Goal: Use online tool/utility: Utilize a website feature to perform a specific function

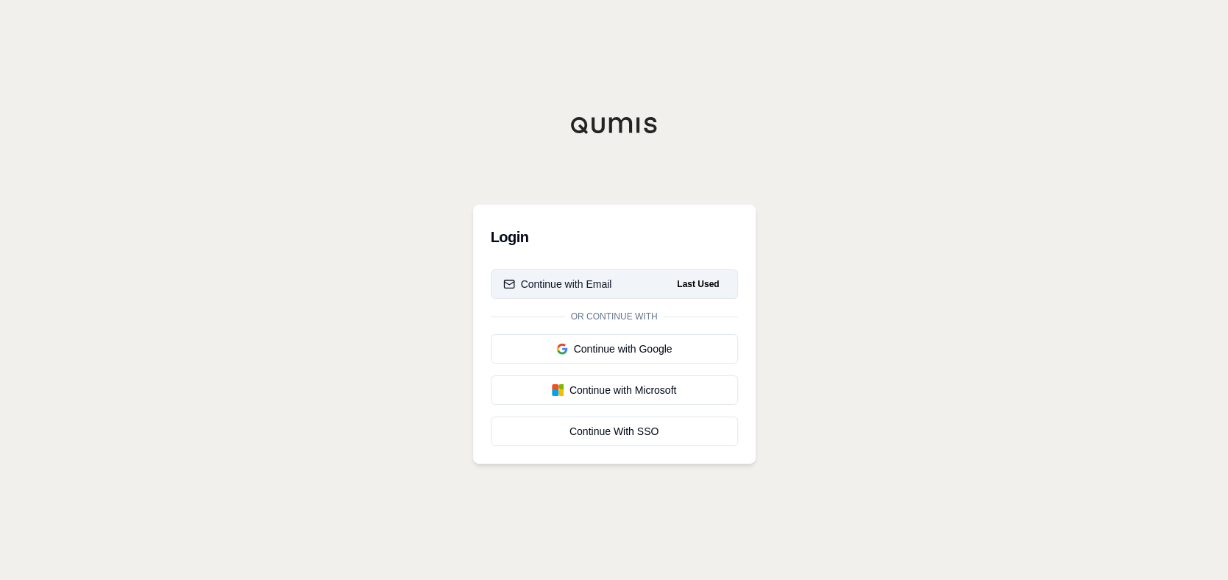
click at [609, 277] on div "Continue with Email" at bounding box center [557, 284] width 109 height 15
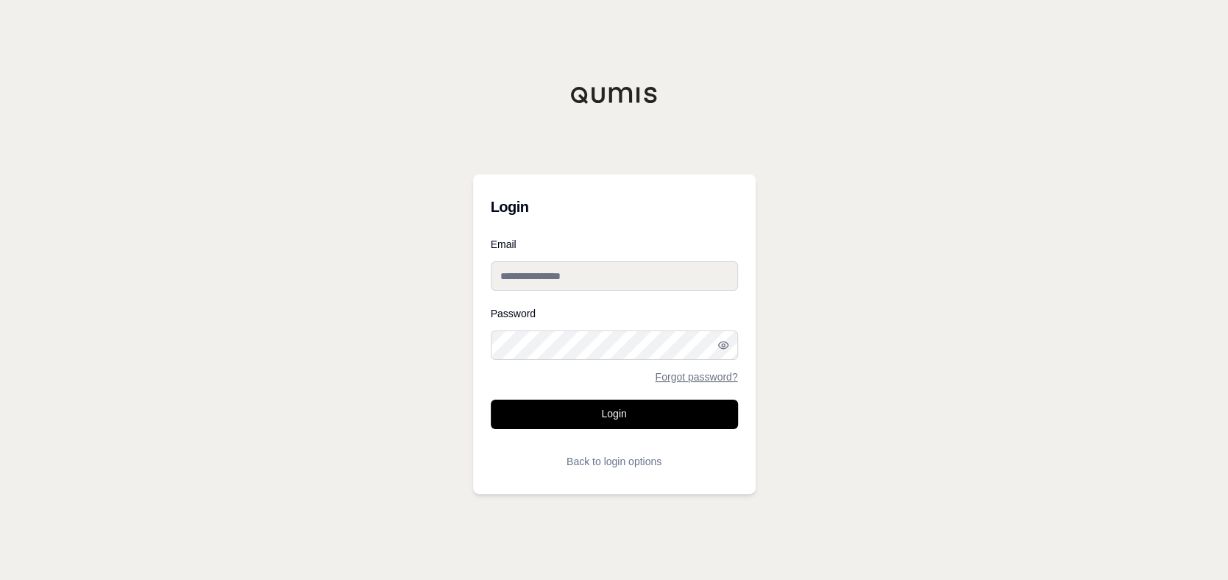
type input "**********"
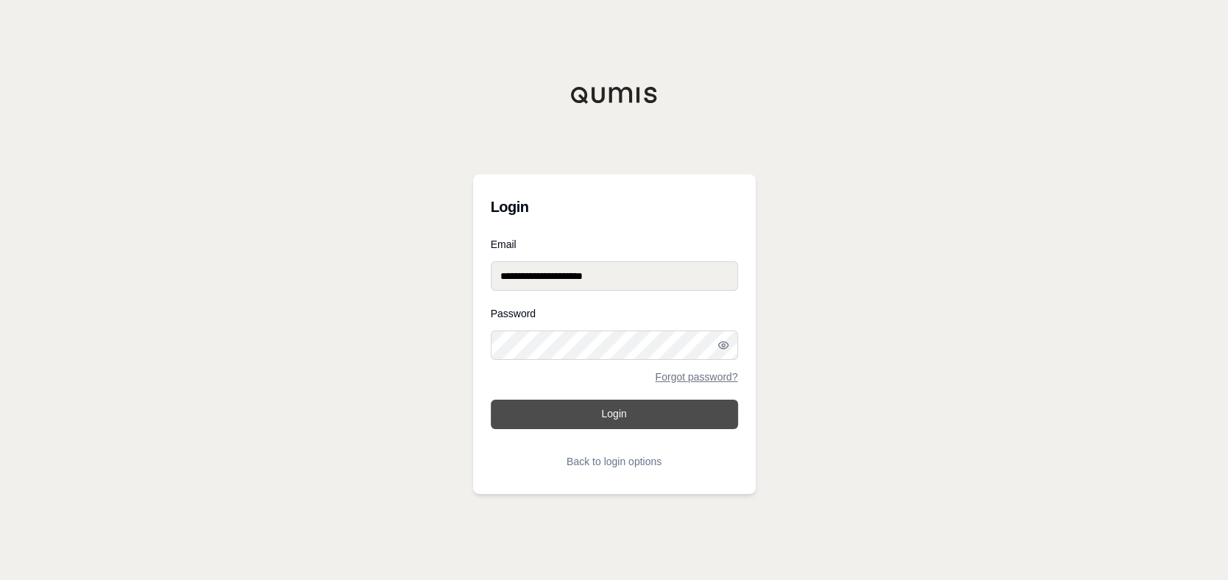
click at [609, 408] on button "Login" at bounding box center [614, 414] width 247 height 29
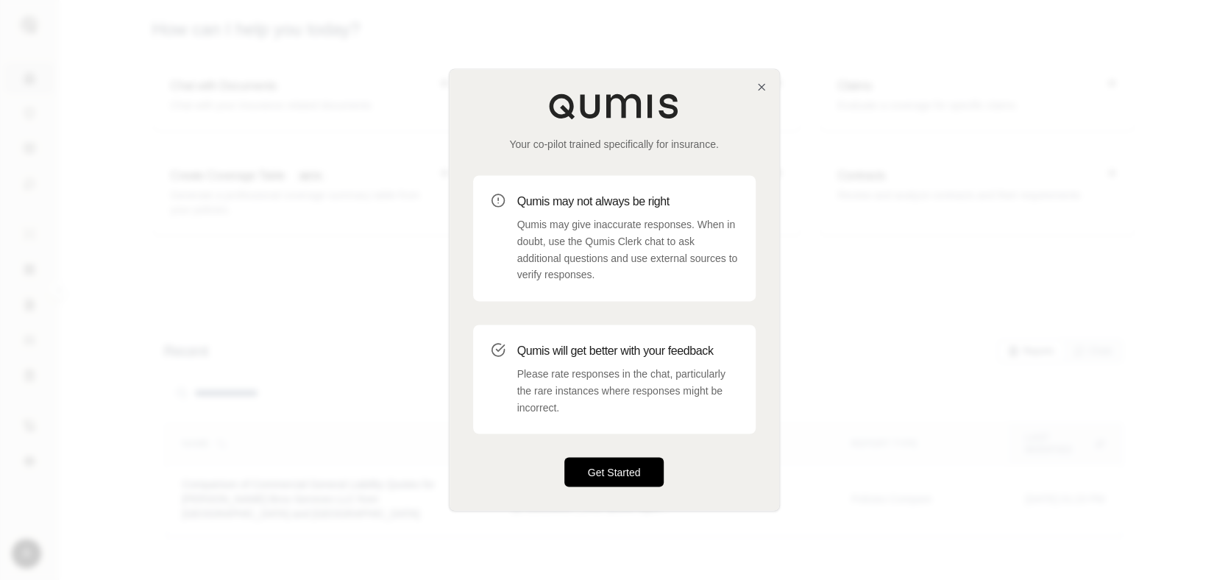
click at [602, 470] on button "Get Started" at bounding box center [614, 472] width 100 height 29
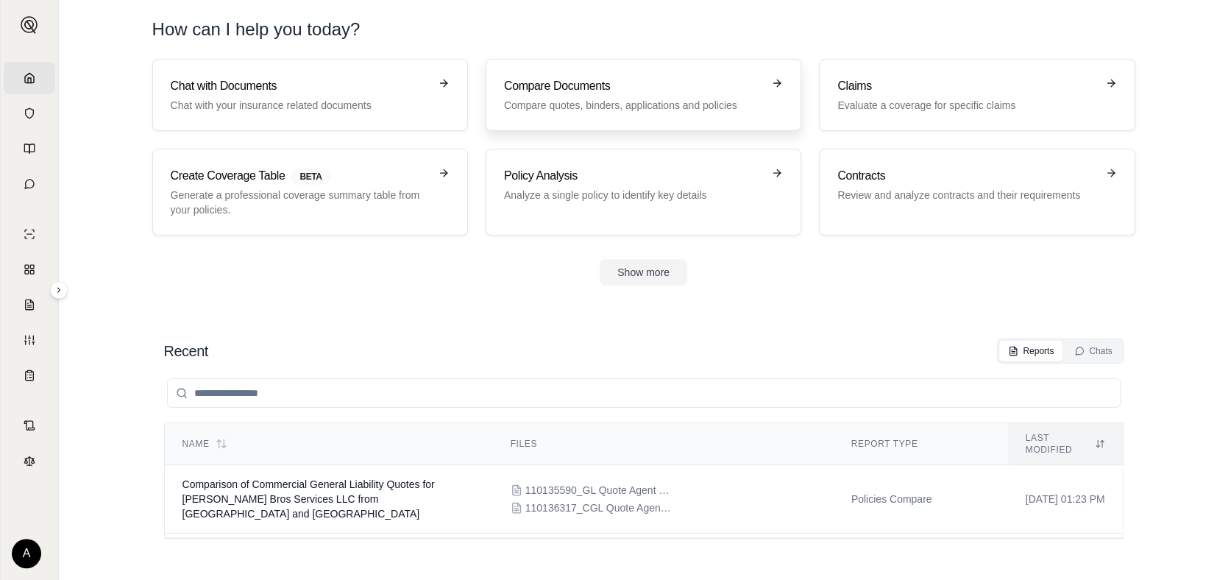
click at [595, 88] on h3 "Compare Documents" at bounding box center [633, 86] width 258 height 18
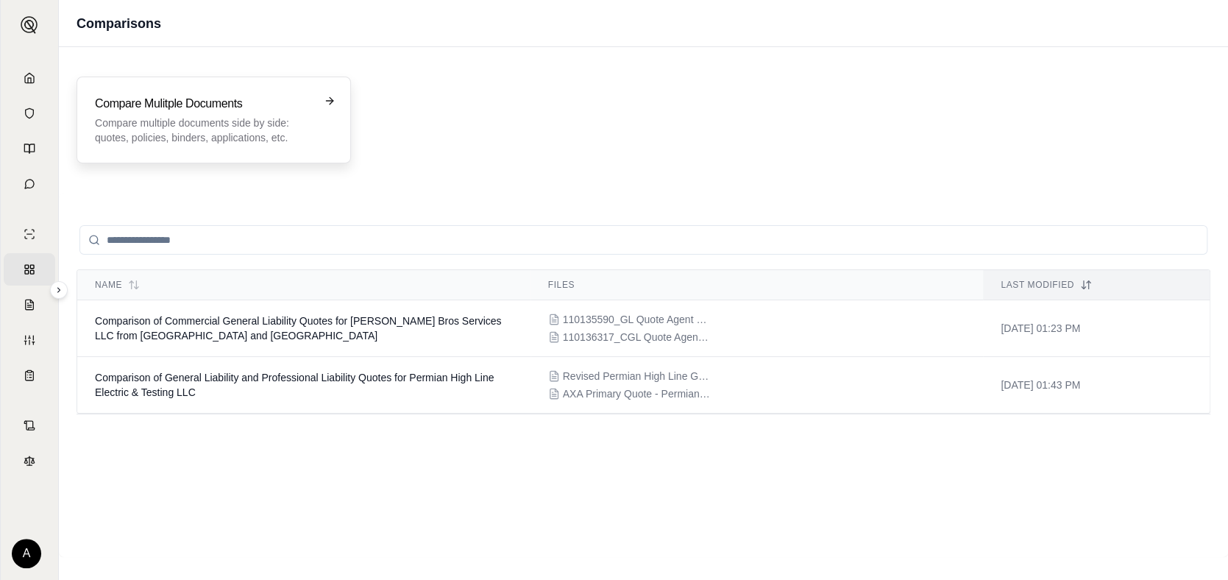
click at [259, 109] on h3 "Compare Mulitple Documents" at bounding box center [203, 104] width 217 height 18
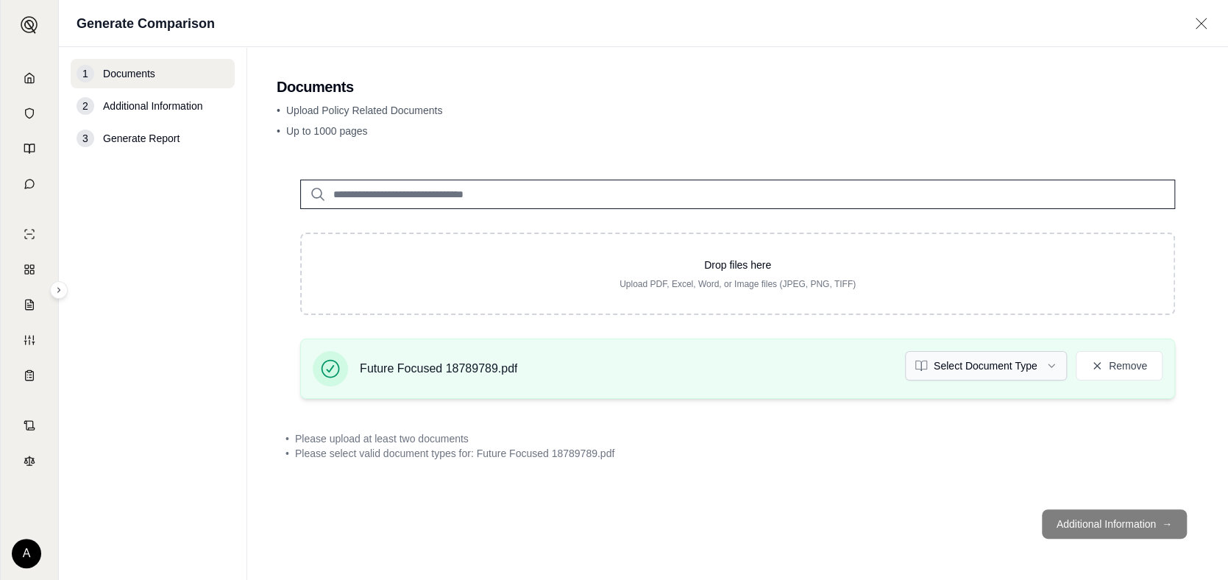
click at [1046, 363] on html "Home Vault Prompts Chats Single Policy Comparisons Claims Custom Report Coverag…" at bounding box center [614, 290] width 1228 height 580
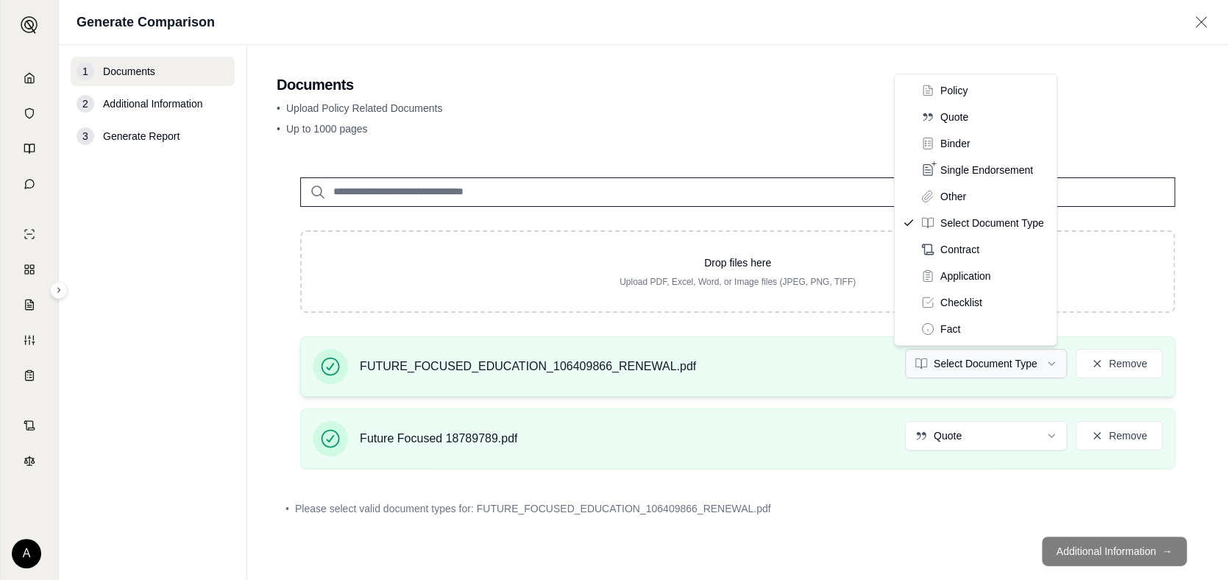
click at [1041, 361] on html "Home Vault Prompts Chats Single Policy Comparisons Claims Custom Report Coverag…" at bounding box center [614, 290] width 1228 height 580
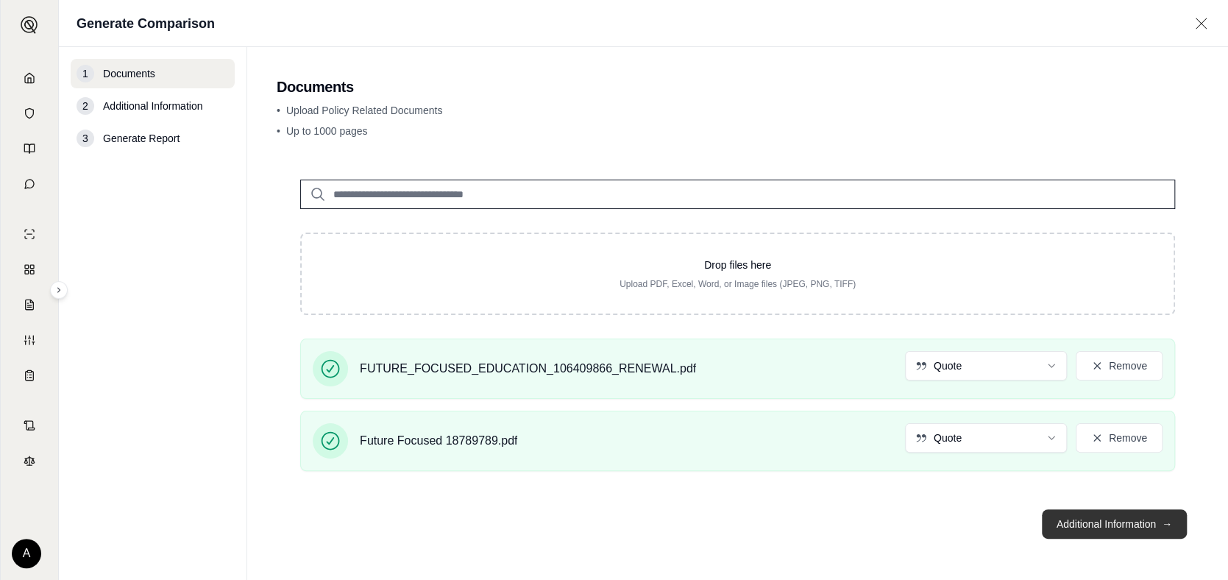
click at [1091, 523] on button "Additional Information →" at bounding box center [1114, 523] width 145 height 29
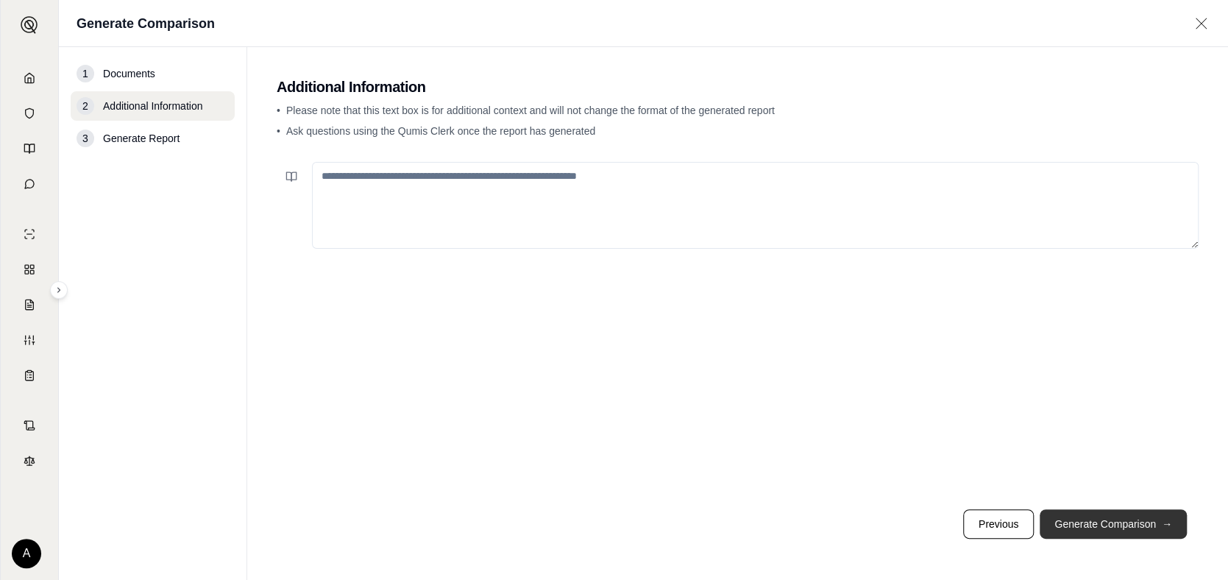
click at [1091, 520] on button "Generate Comparison →" at bounding box center [1113, 523] width 147 height 29
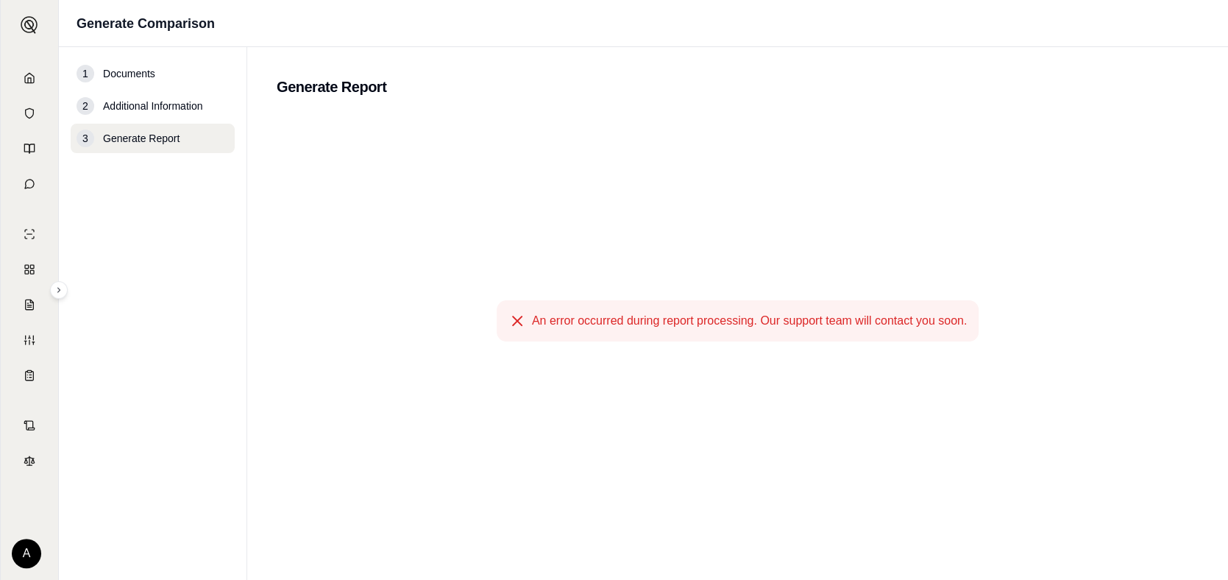
click at [160, 103] on span "Additional Information" at bounding box center [152, 106] width 99 height 15
click at [118, 71] on span "Documents" at bounding box center [129, 73] width 52 height 15
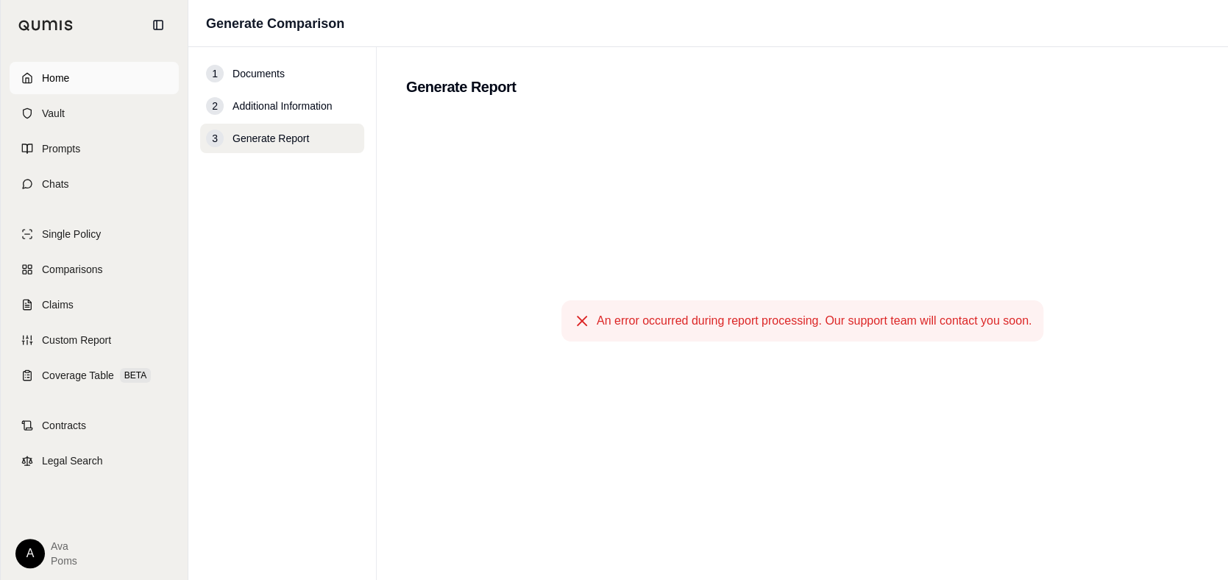
click at [54, 74] on span "Home" at bounding box center [55, 78] width 27 height 15
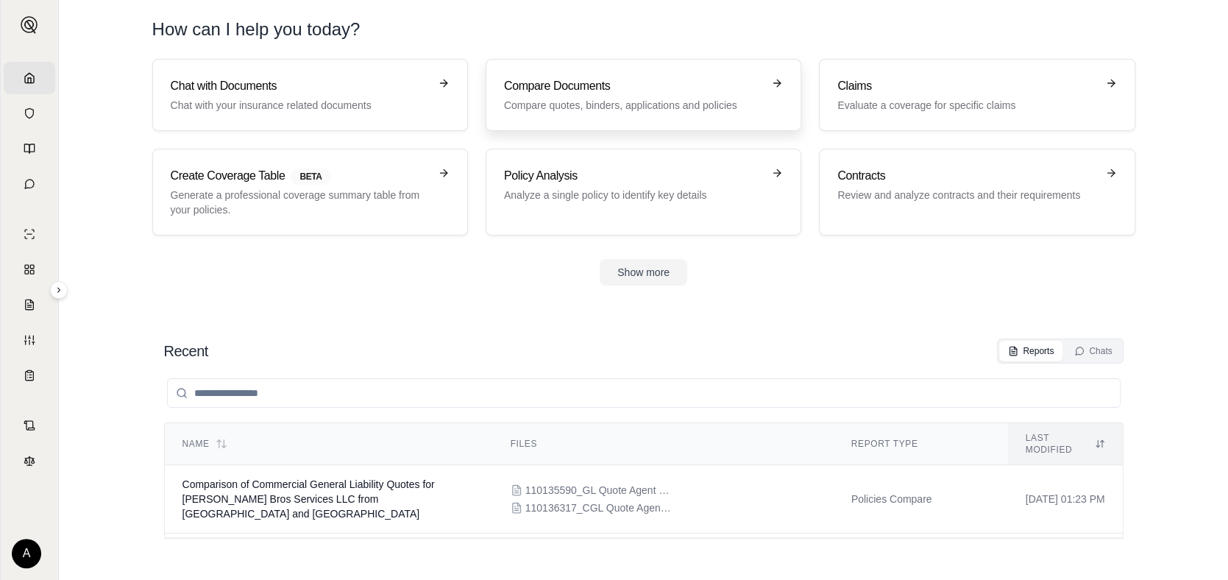
click at [575, 93] on h3 "Compare Documents" at bounding box center [633, 86] width 258 height 18
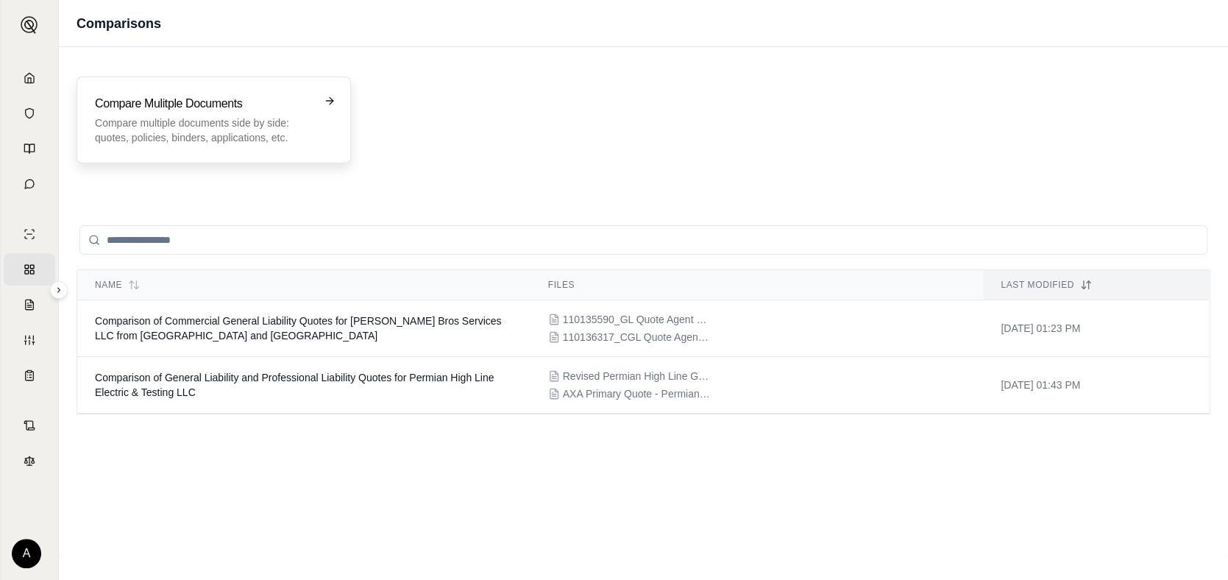
click at [282, 122] on p "Compare multiple documents side by side: quotes, policies, binders, application…" at bounding box center [203, 130] width 217 height 29
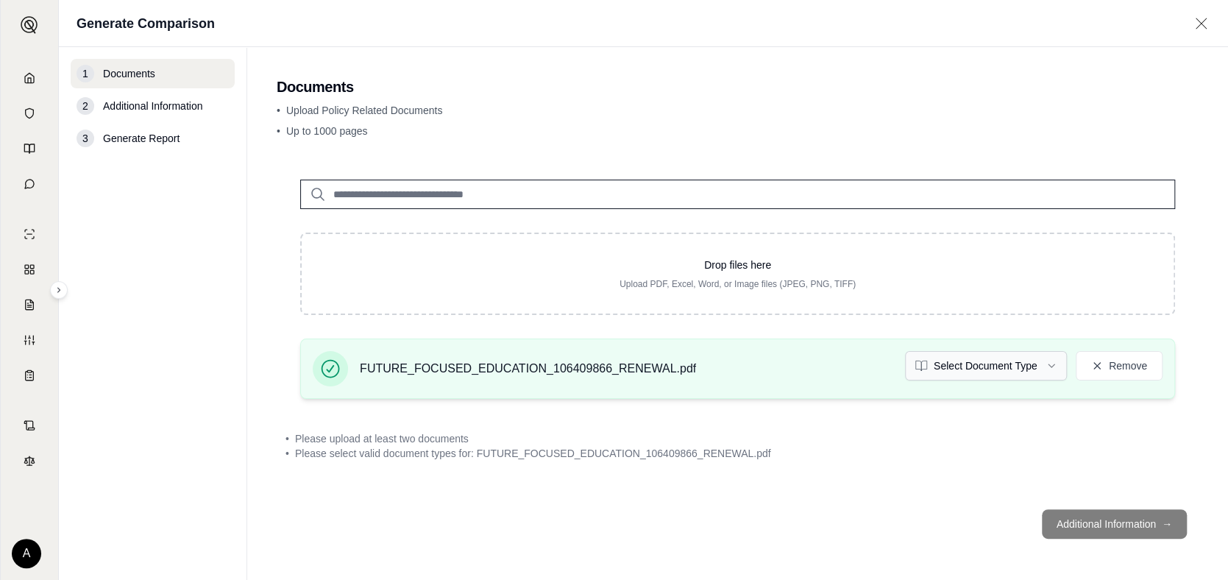
click at [1052, 364] on html "Home Vault Prompts Chats Single Policy Comparisons Claims Custom Report Coverag…" at bounding box center [614, 290] width 1228 height 580
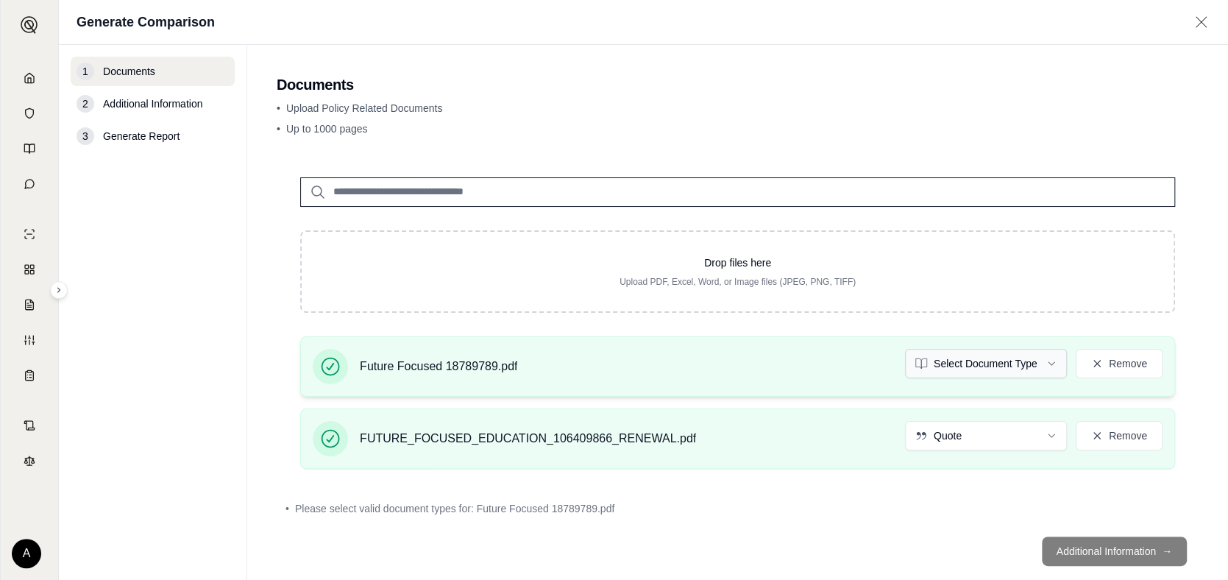
click at [1041, 357] on html "Home Vault Prompts Chats Single Policy Comparisons Claims Custom Report Coverag…" at bounding box center [614, 290] width 1228 height 580
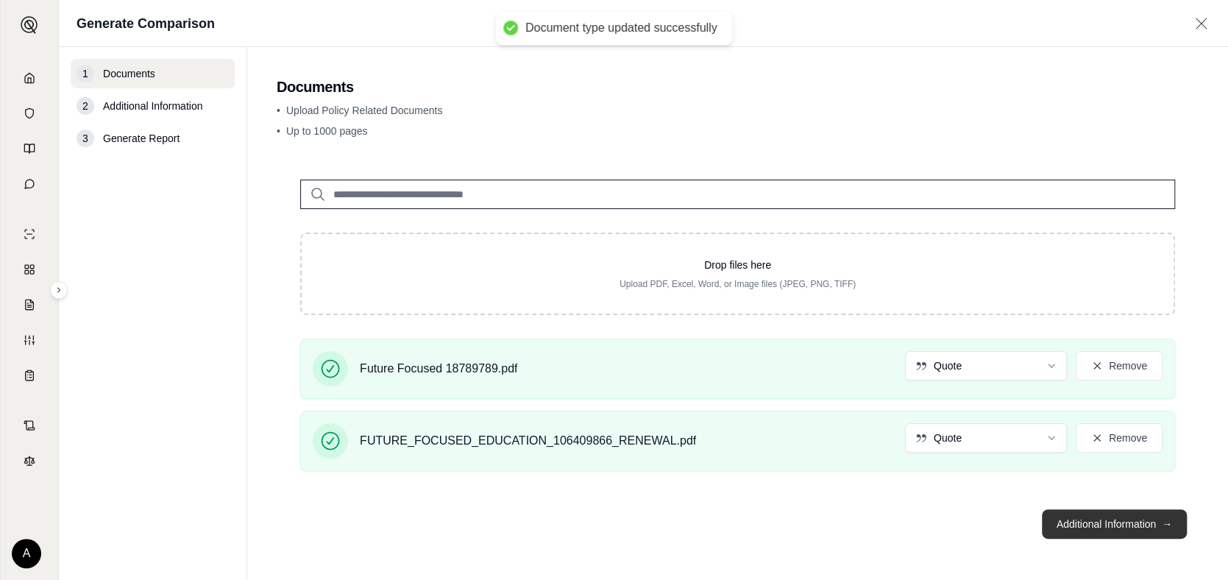
click at [1096, 522] on button "Additional Information →" at bounding box center [1114, 523] width 145 height 29
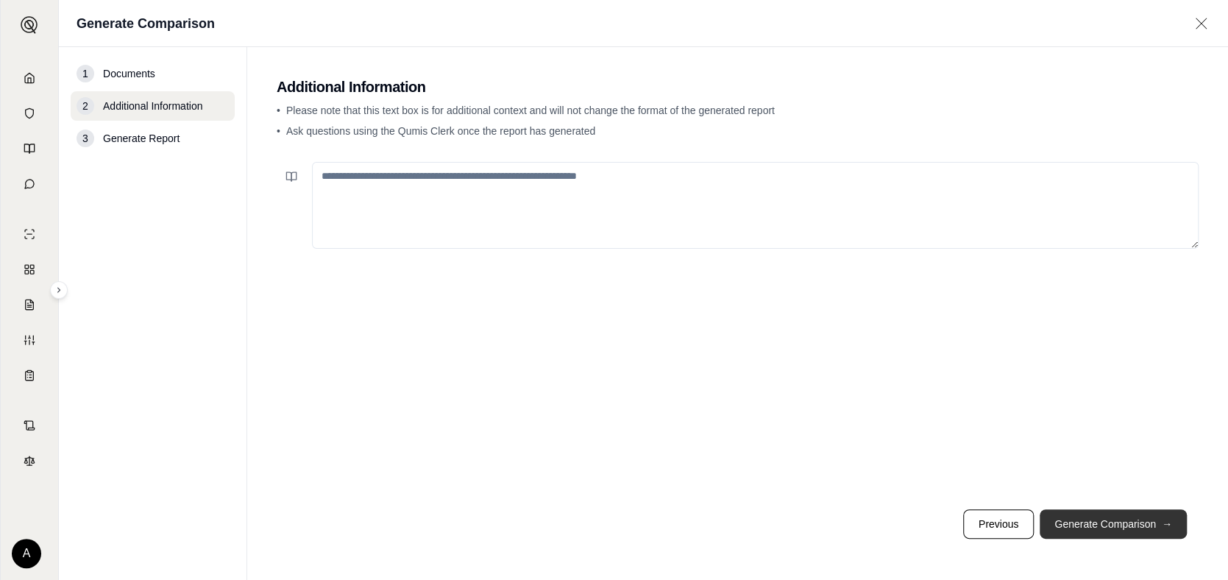
click at [1096, 522] on button "Generate Comparison →" at bounding box center [1113, 523] width 147 height 29
